Goal: Task Accomplishment & Management: Complete application form

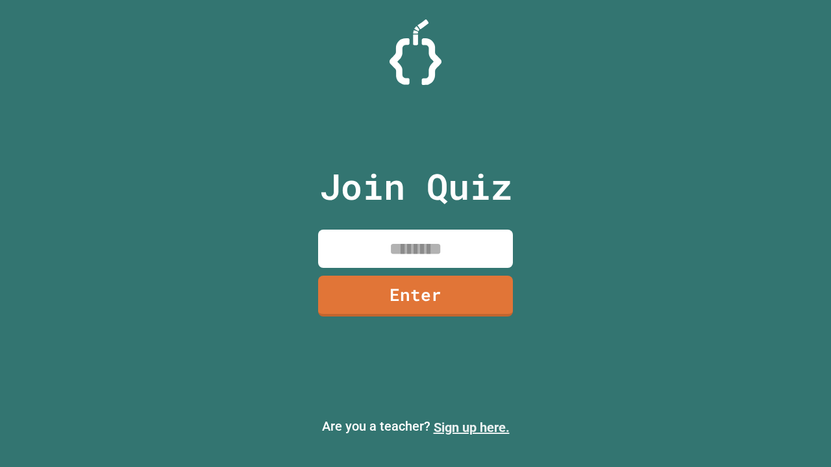
click at [471, 428] on link "Sign up here." at bounding box center [472, 428] width 76 height 16
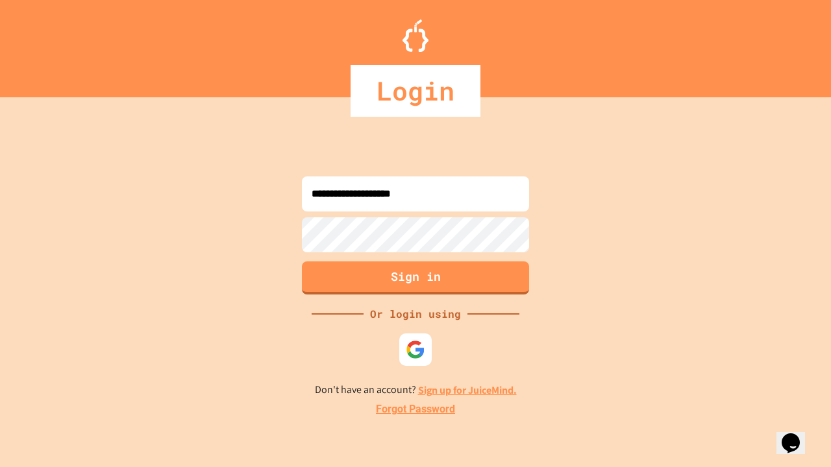
type input "**********"
